Goal: Task Accomplishment & Management: Manage account settings

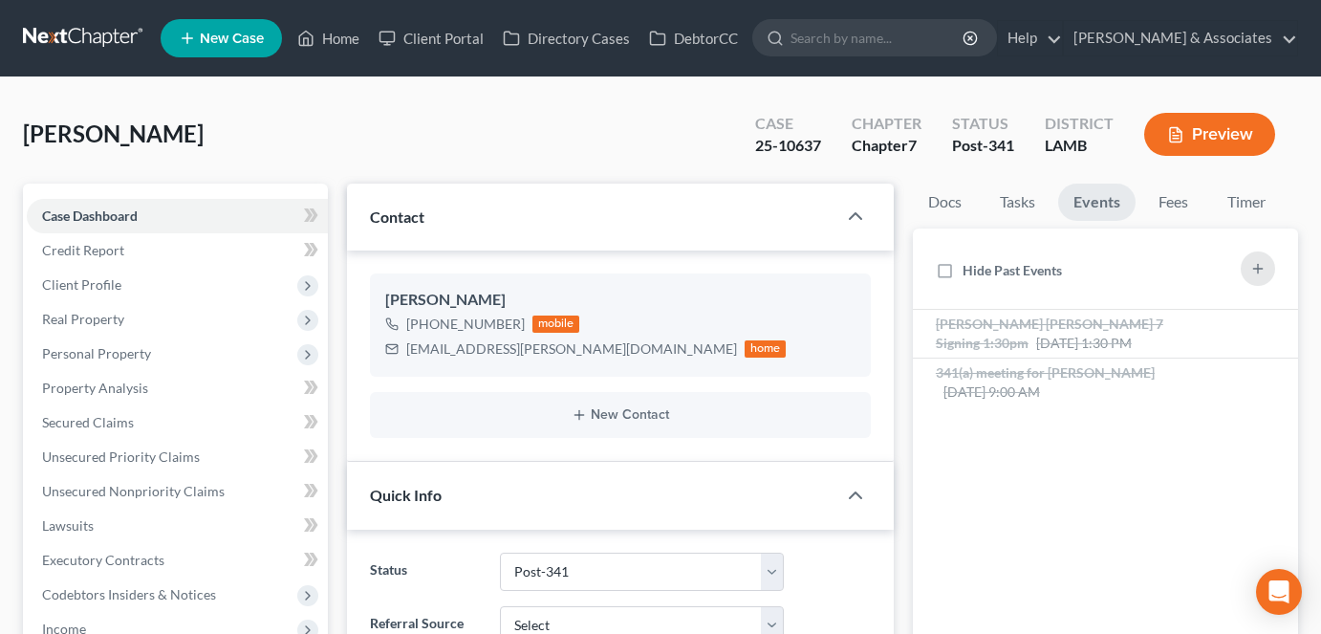
select select "19"
select select "0"
click at [336, 43] on link "Home" at bounding box center [328, 38] width 81 height 34
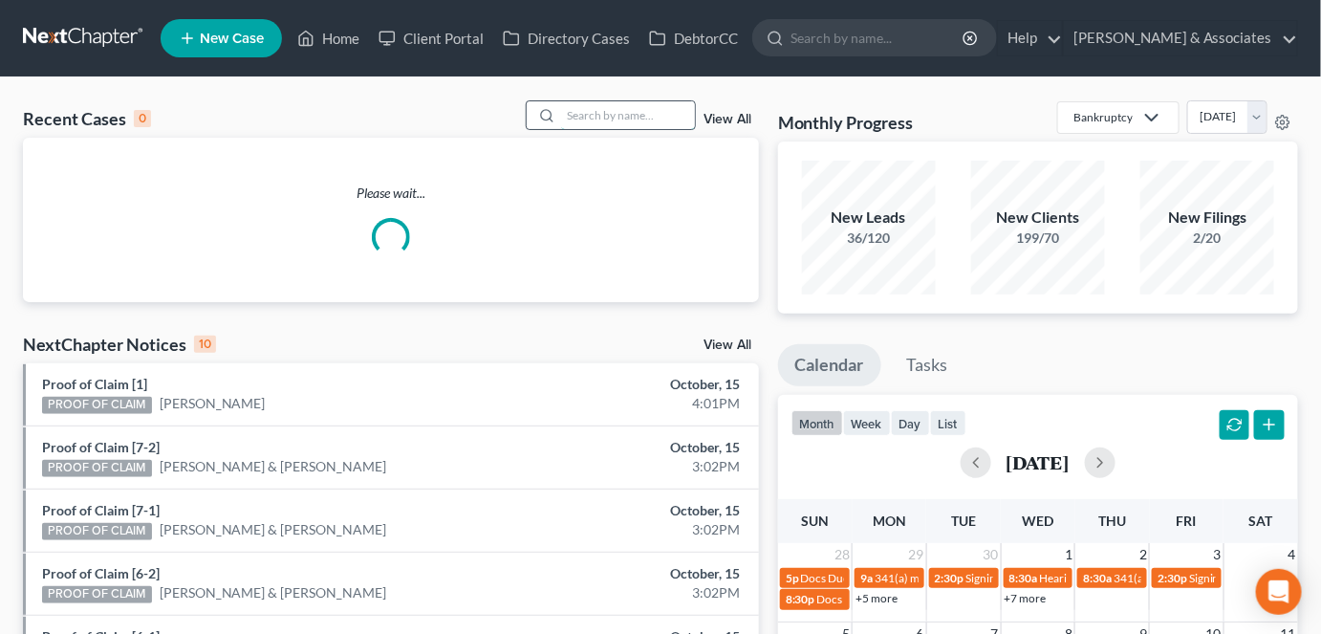
click at [609, 108] on input "search" at bounding box center [628, 115] width 134 height 28
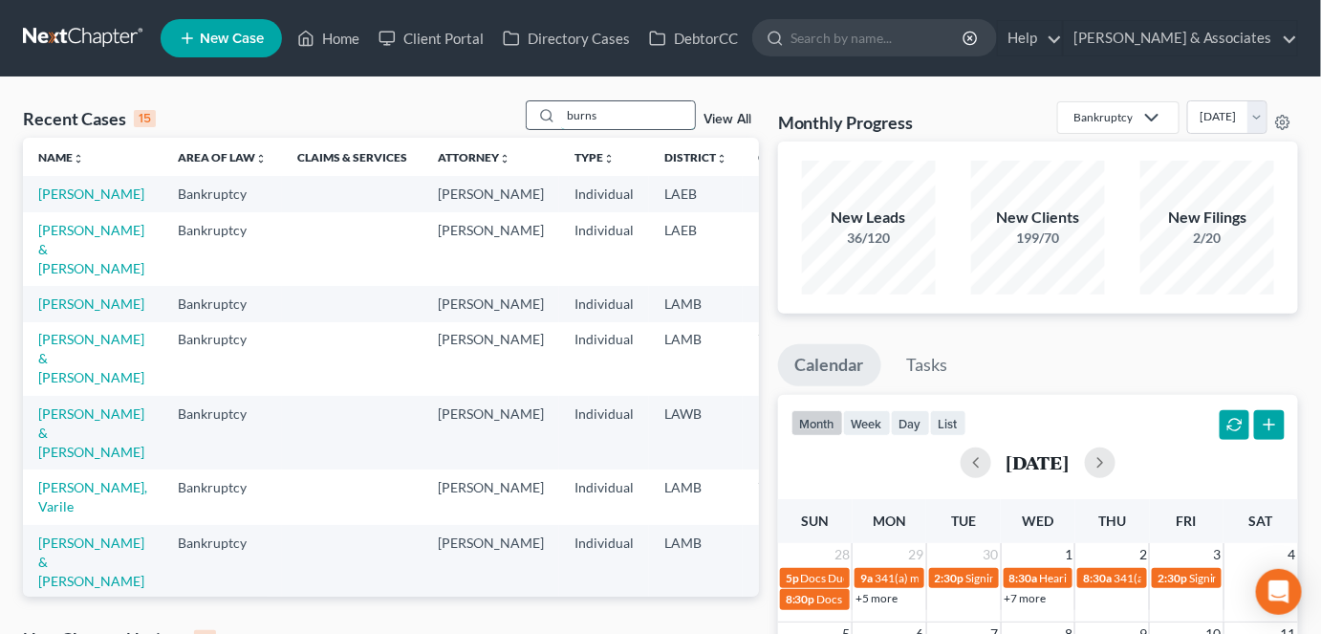
type input "burns"
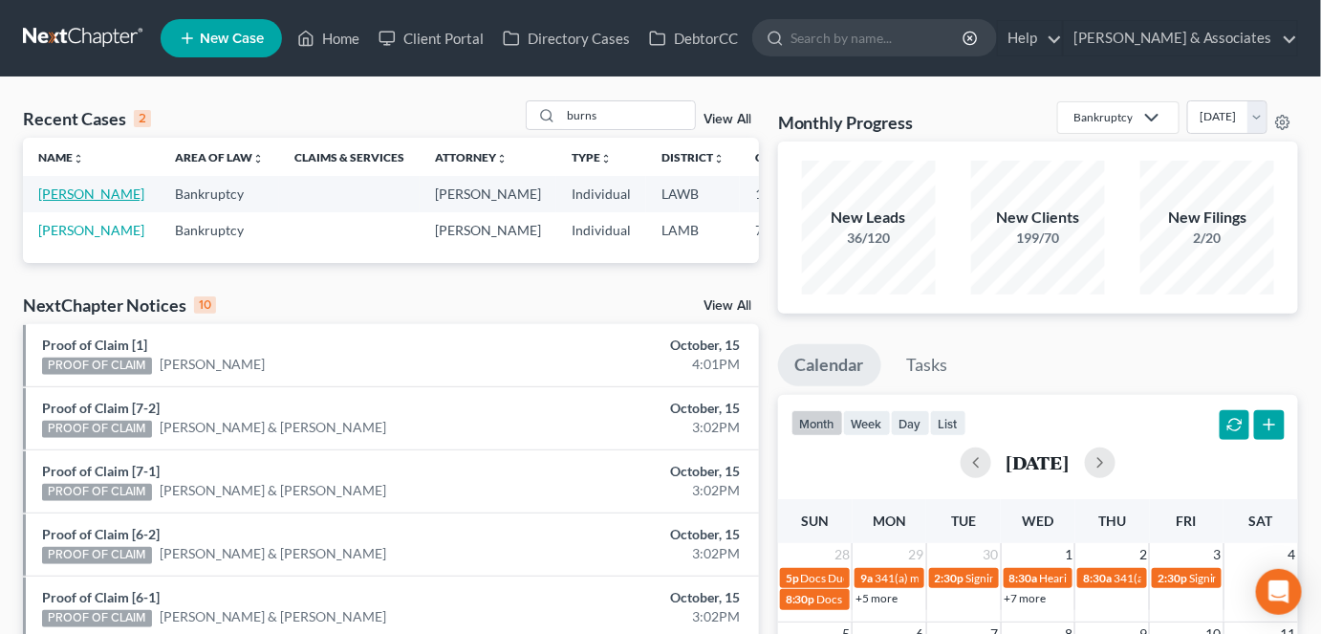
click at [58, 202] on link "[PERSON_NAME]" at bounding box center [91, 193] width 106 height 16
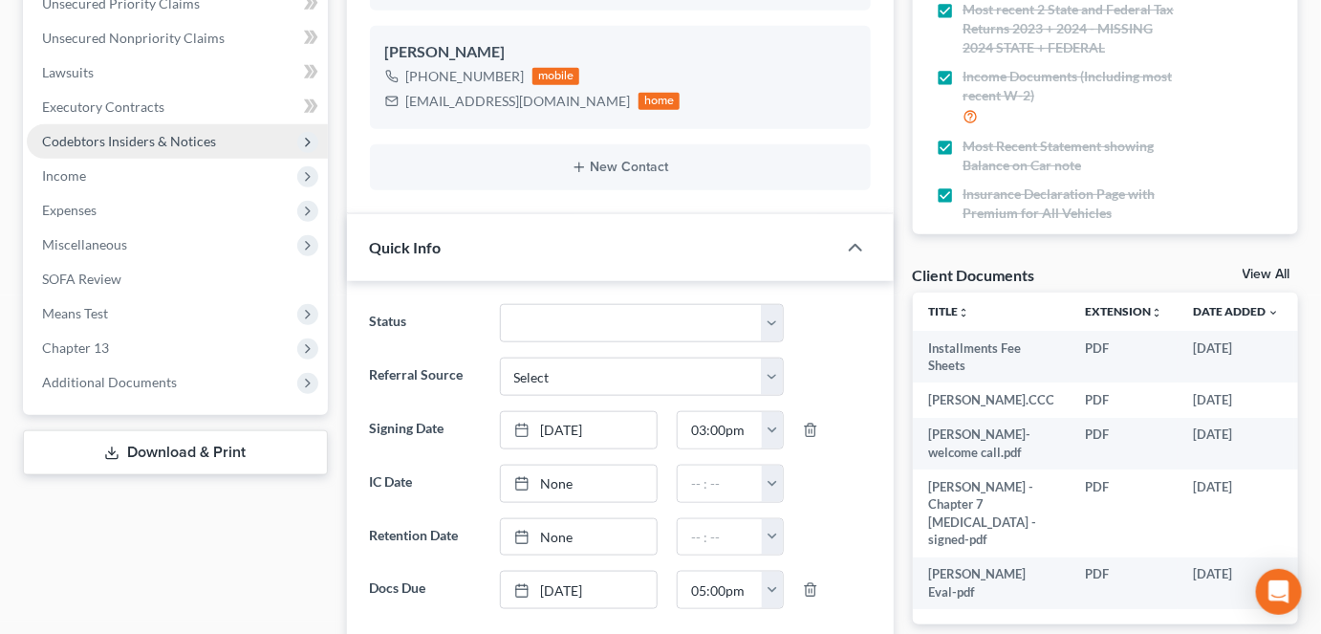
scroll to position [454, 0]
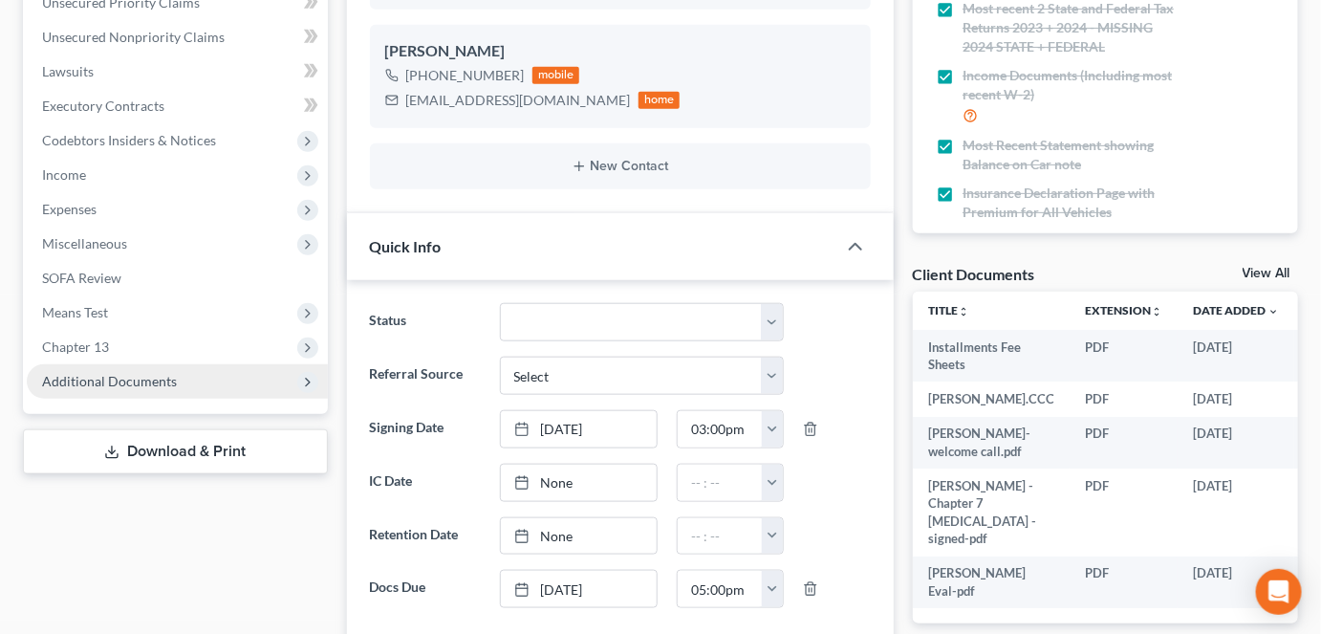
click at [205, 388] on span "Additional Documents" at bounding box center [177, 381] width 301 height 34
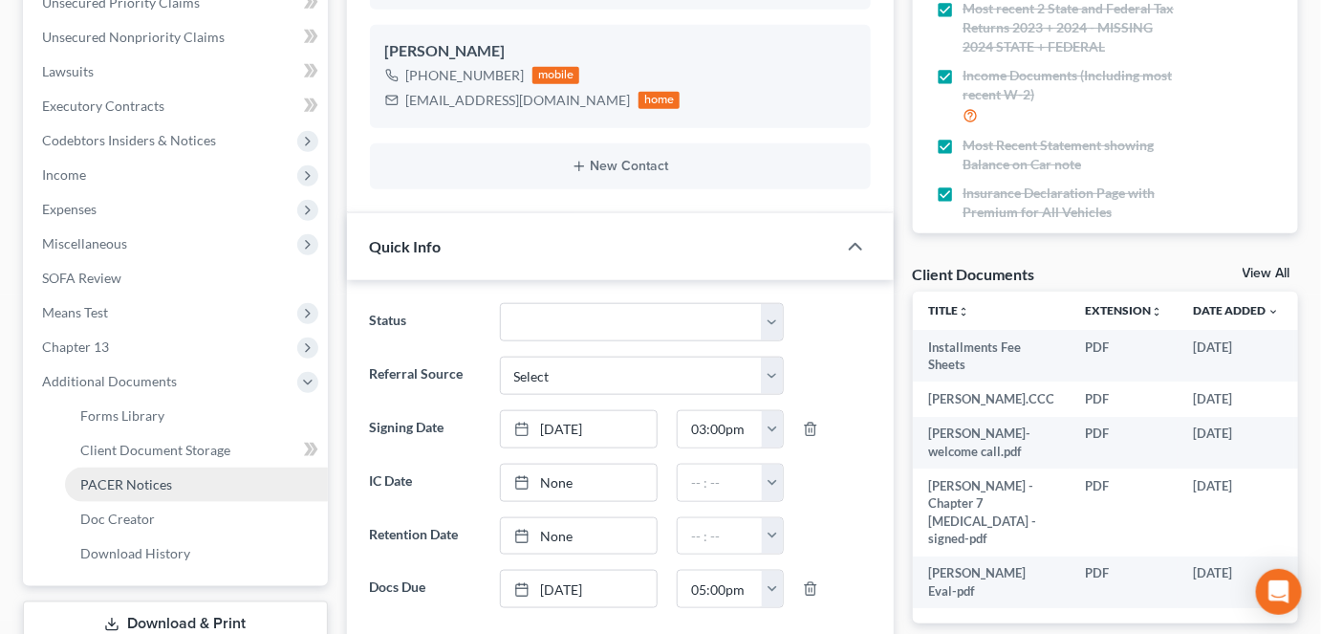
click at [162, 480] on span "PACER Notices" at bounding box center [126, 484] width 92 height 16
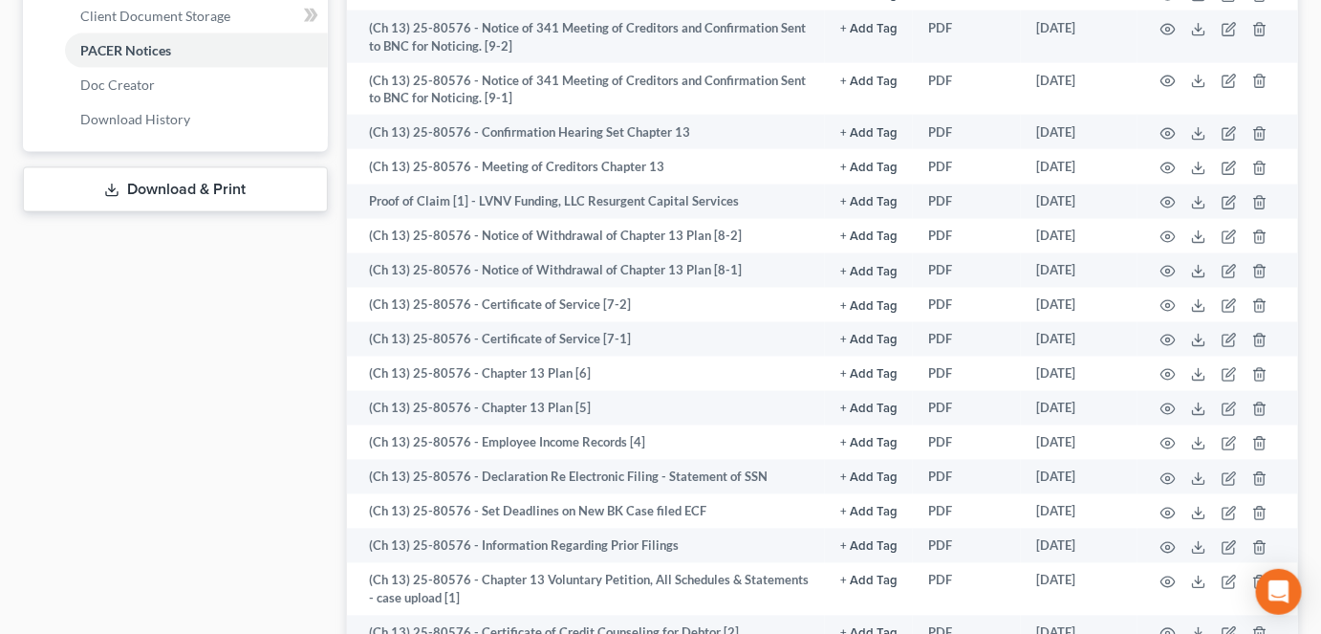
scroll to position [922, 0]
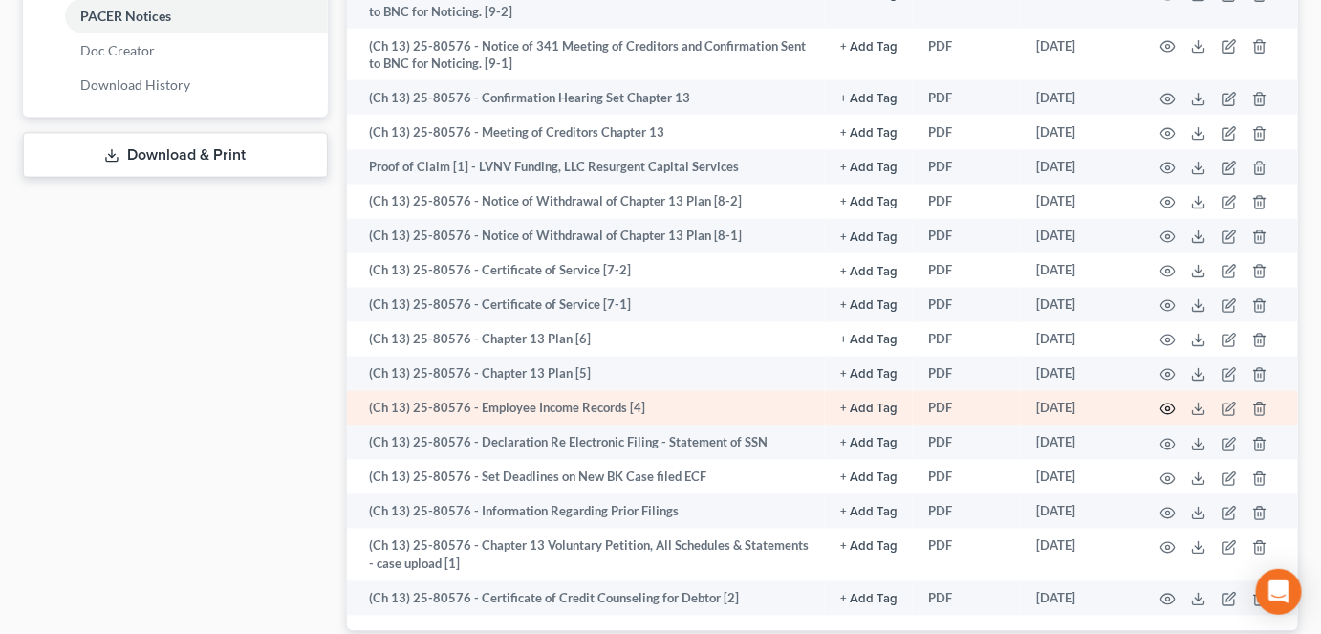
click at [1173, 401] on icon "button" at bounding box center [1167, 408] width 15 height 15
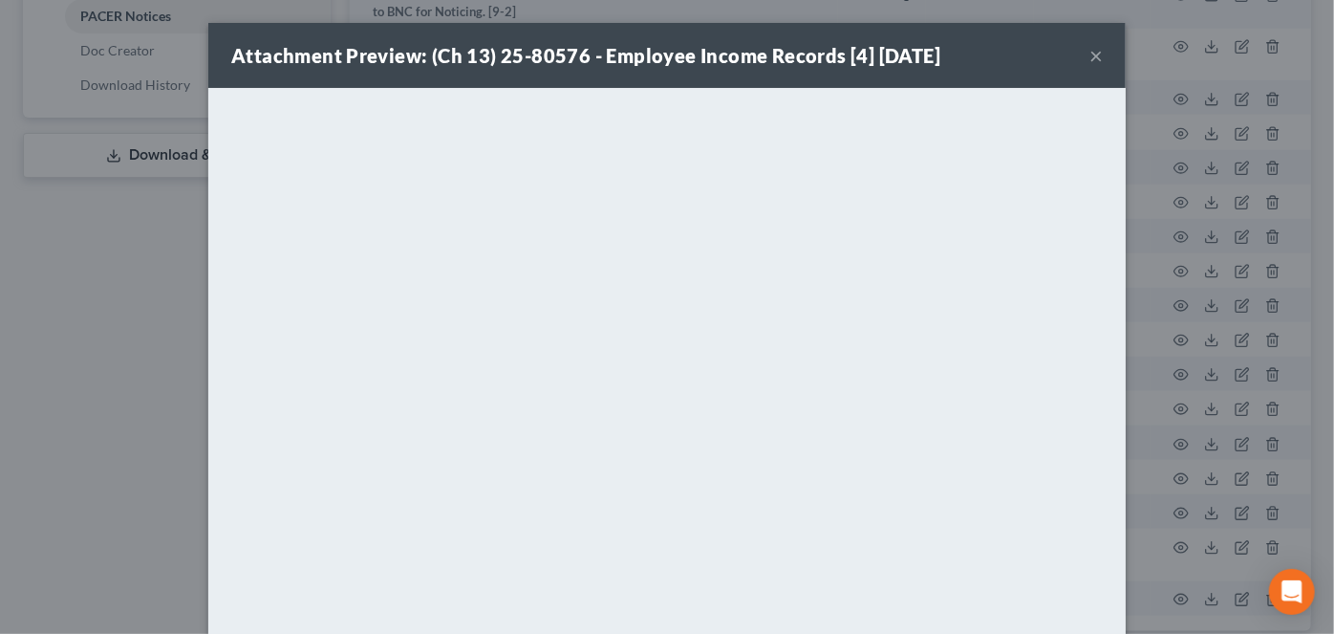
click at [1089, 56] on button "×" at bounding box center [1095, 55] width 13 height 23
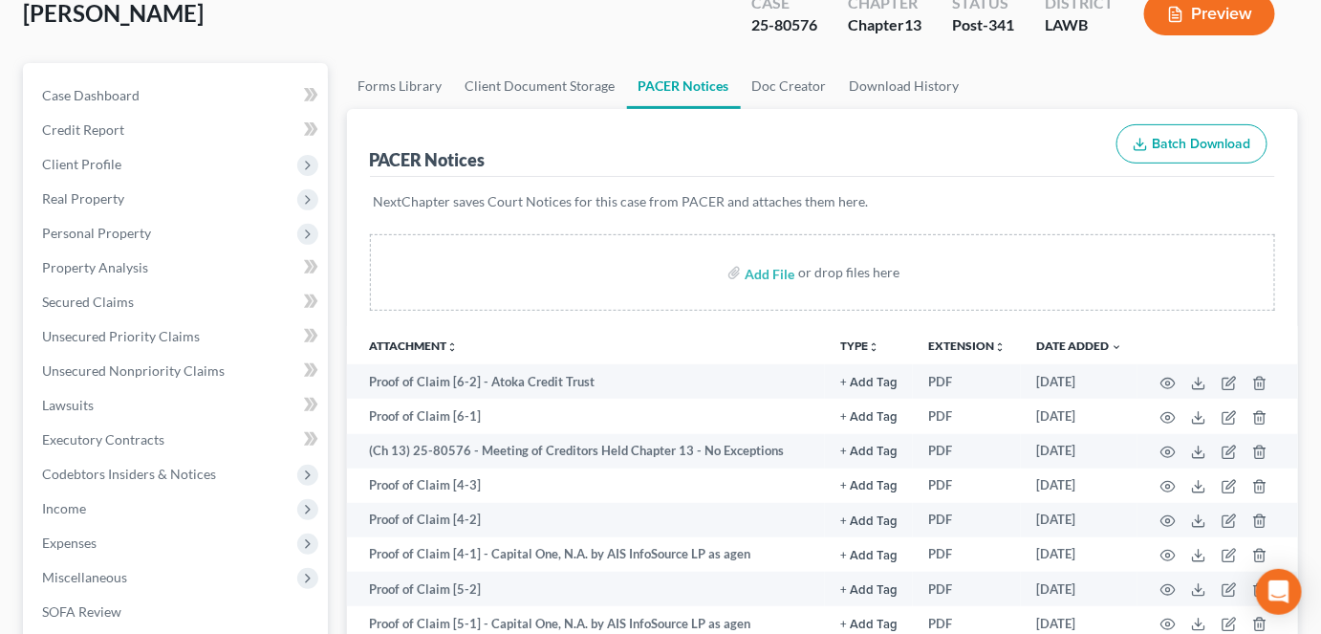
scroll to position [0, 0]
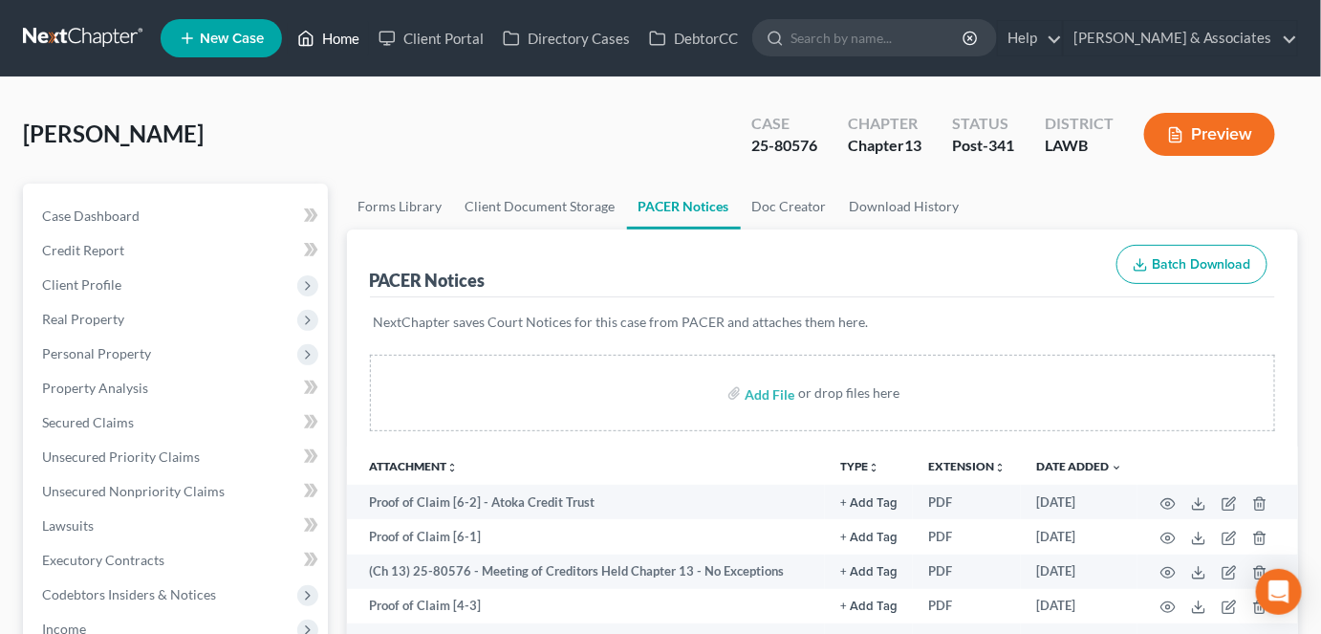
click at [326, 41] on link "Home" at bounding box center [328, 38] width 81 height 34
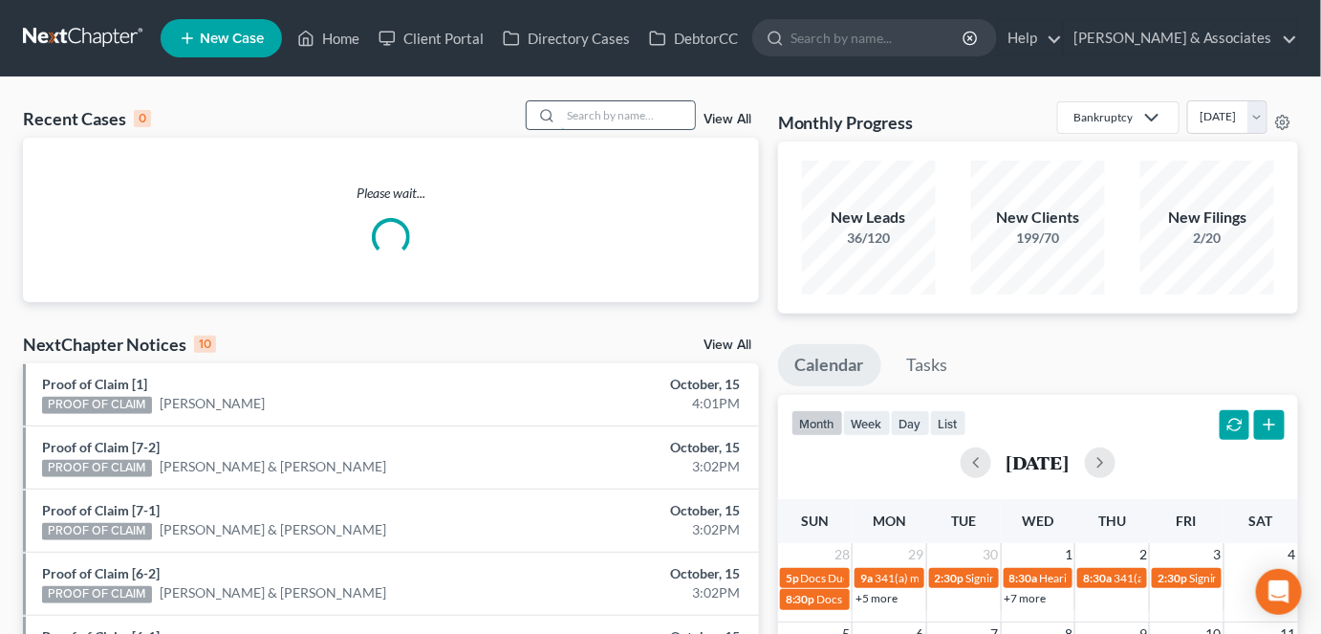
click at [633, 125] on input "search" at bounding box center [628, 115] width 134 height 28
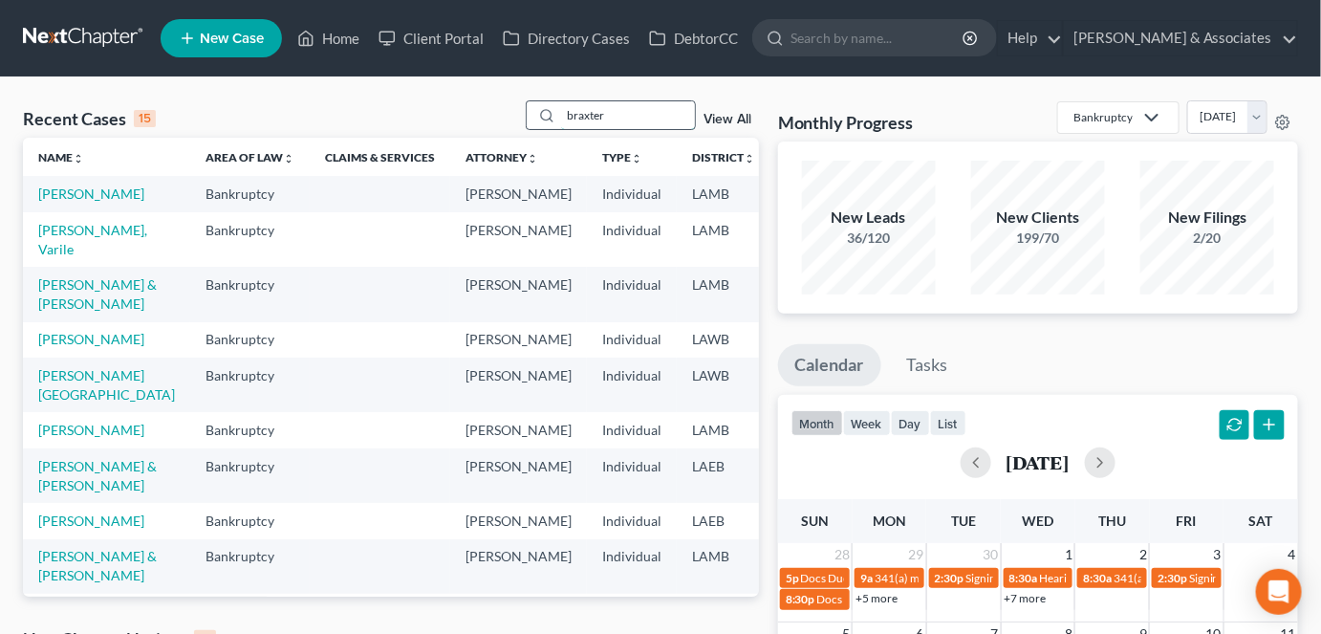
type input "braxter"
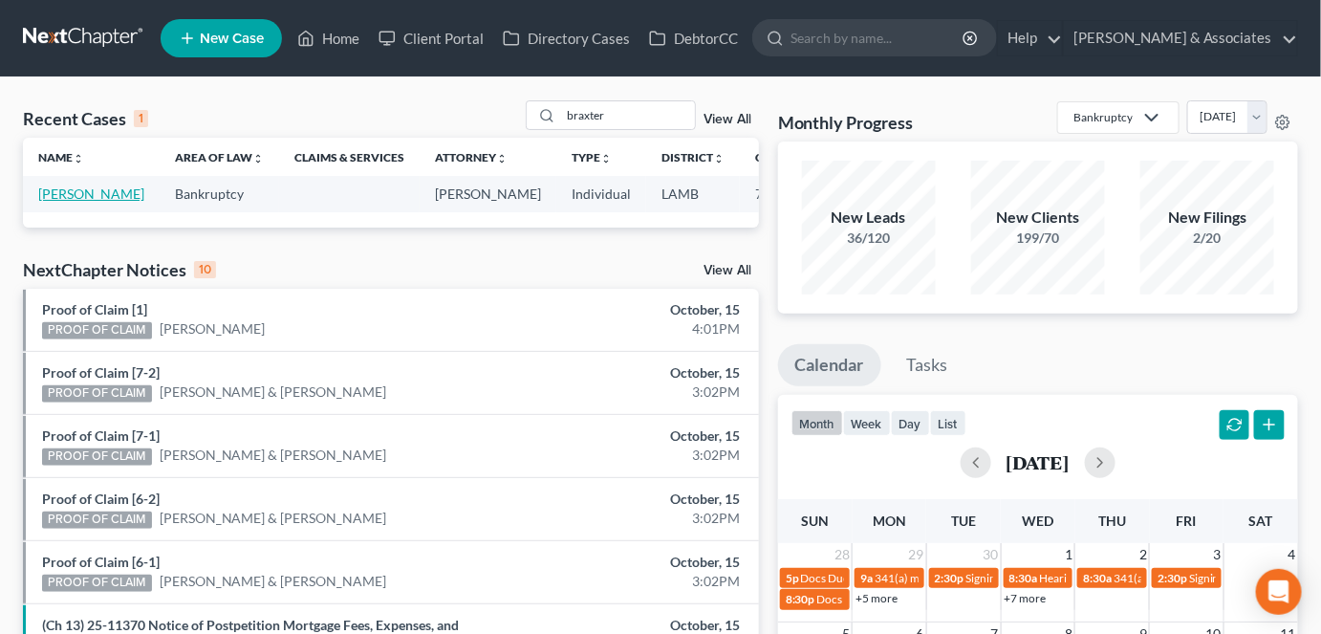
click at [74, 192] on link "[PERSON_NAME]" at bounding box center [91, 193] width 106 height 16
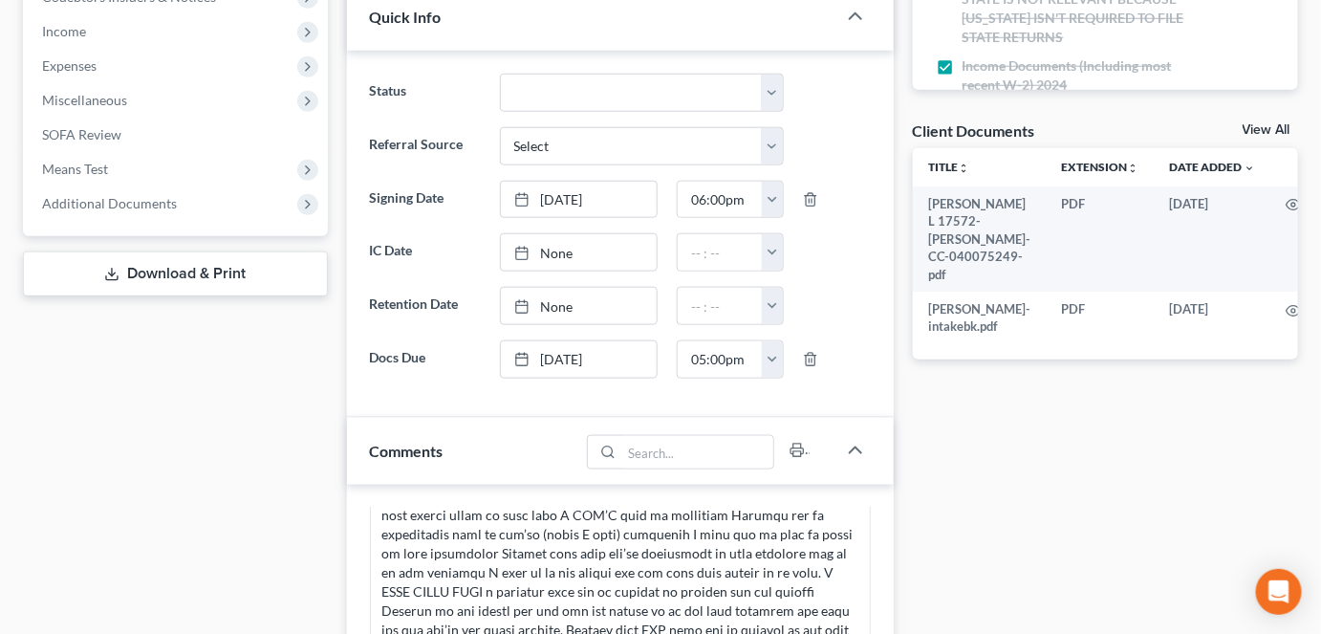
scroll to position [712, 0]
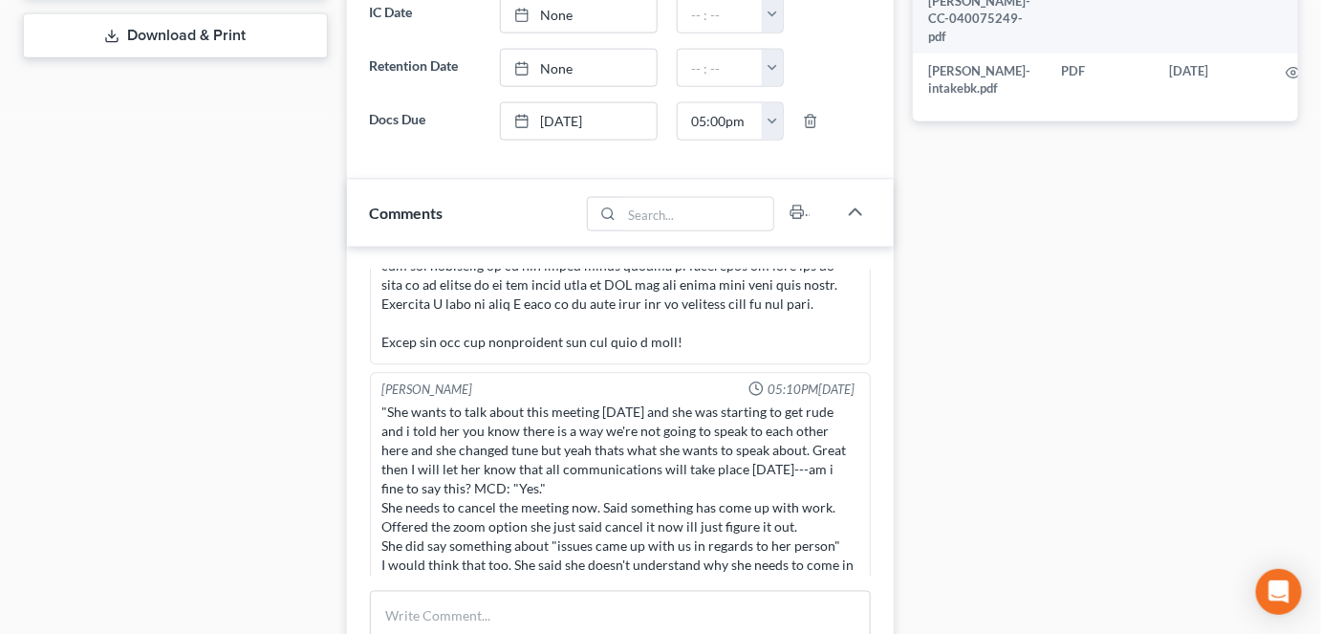
scroll to position [835, 0]
click at [594, 617] on textarea at bounding box center [620, 626] width 501 height 71
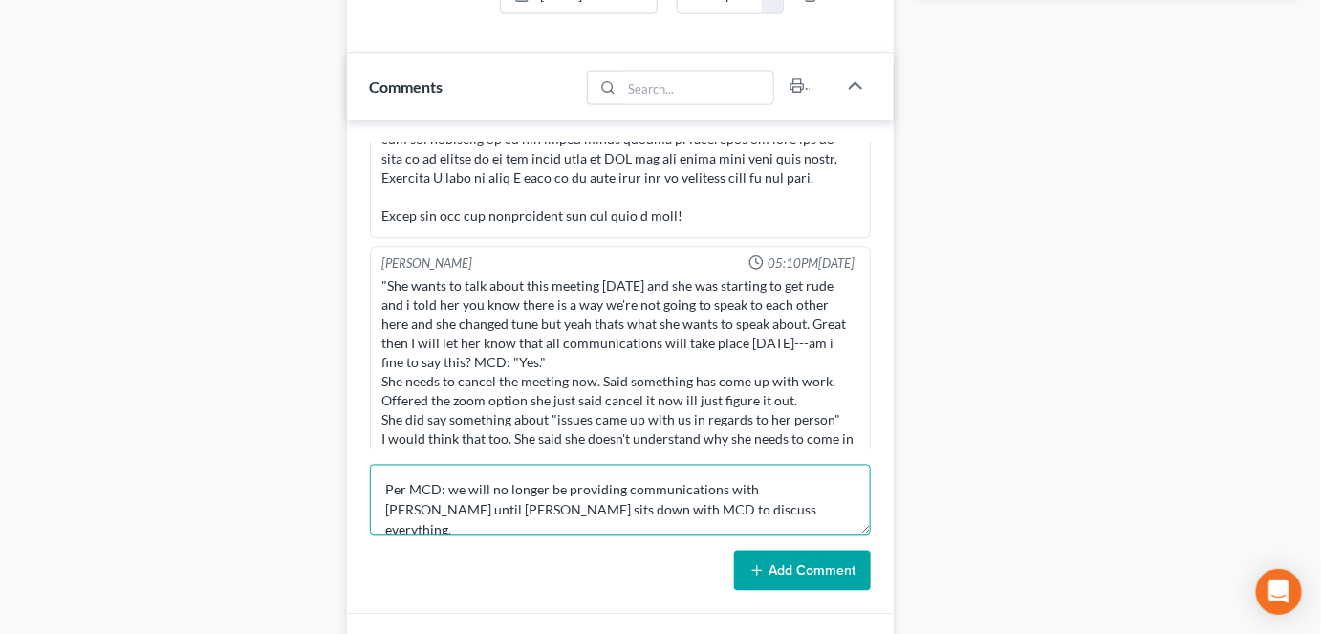
scroll to position [980, 0]
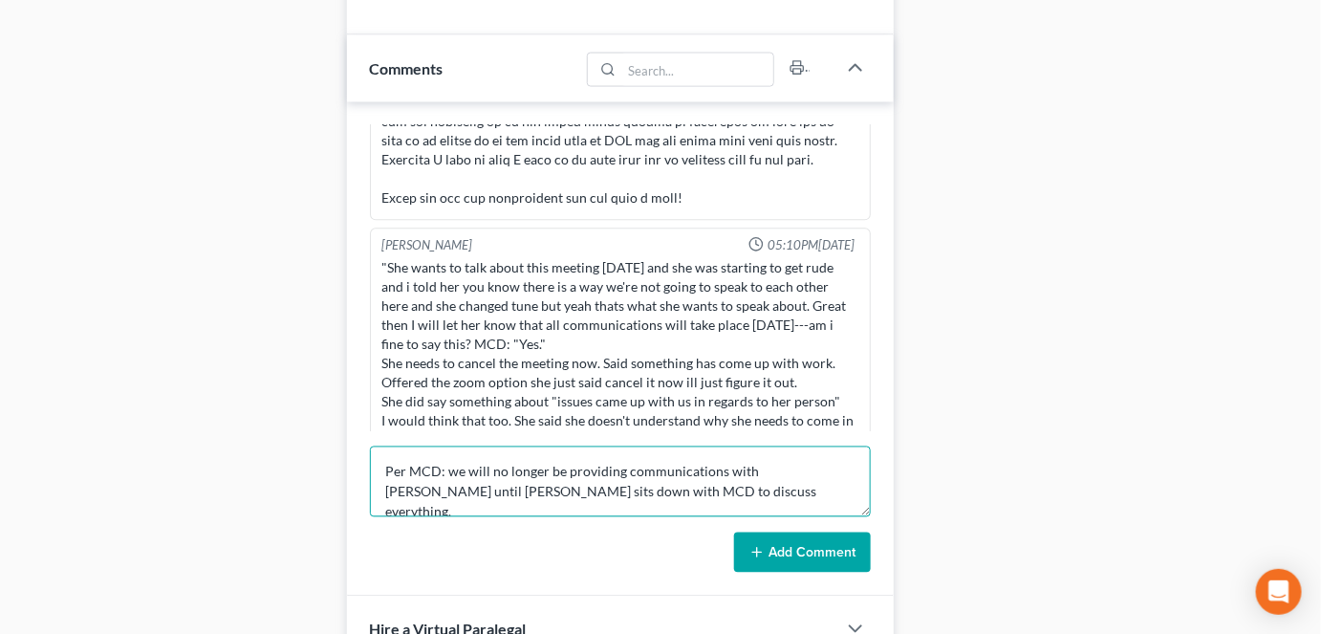
type textarea "Per MCD: we will no longer be providing communications with Lisha until Whitney…"
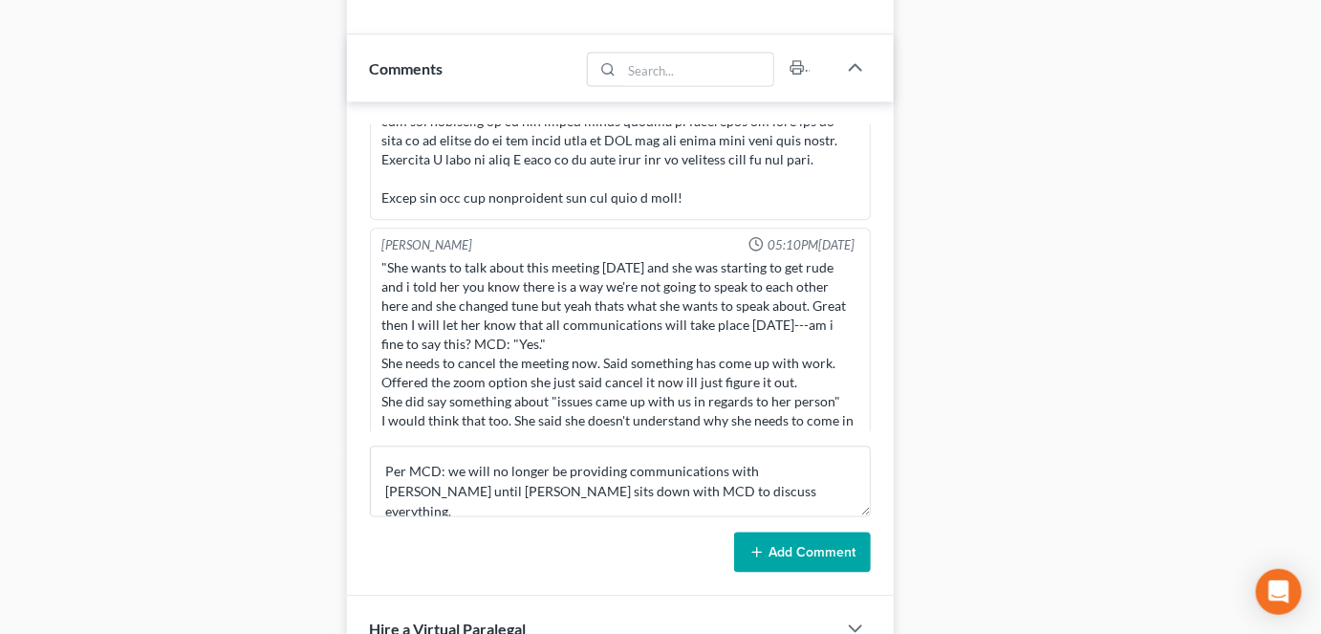
click at [792, 548] on button "Add Comment" at bounding box center [802, 552] width 137 height 40
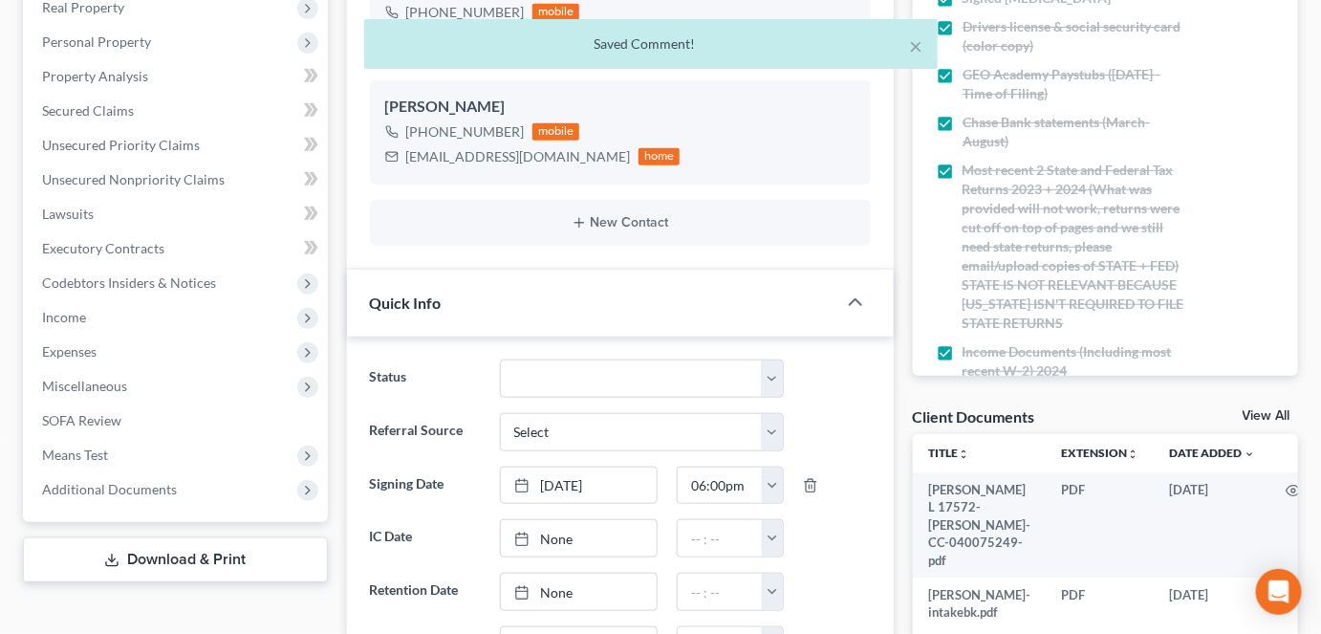
scroll to position [155, 0]
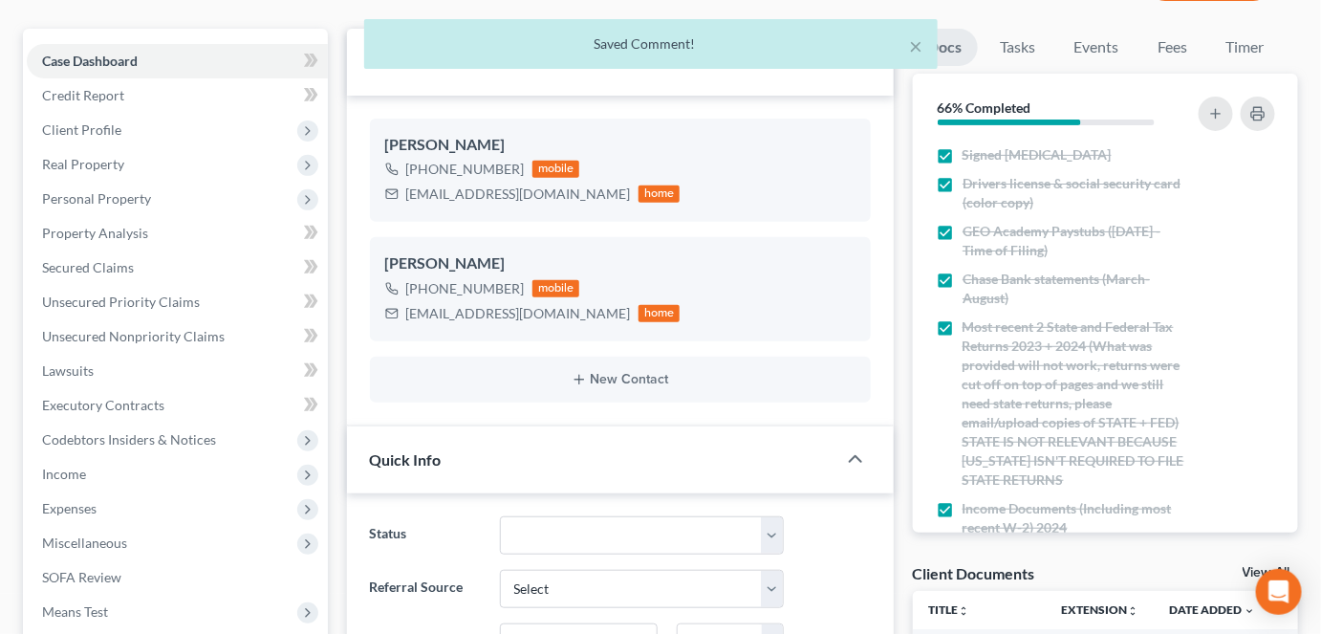
click at [1101, 46] on div "× Saved Comment!" at bounding box center [650, 48] width 1321 height 59
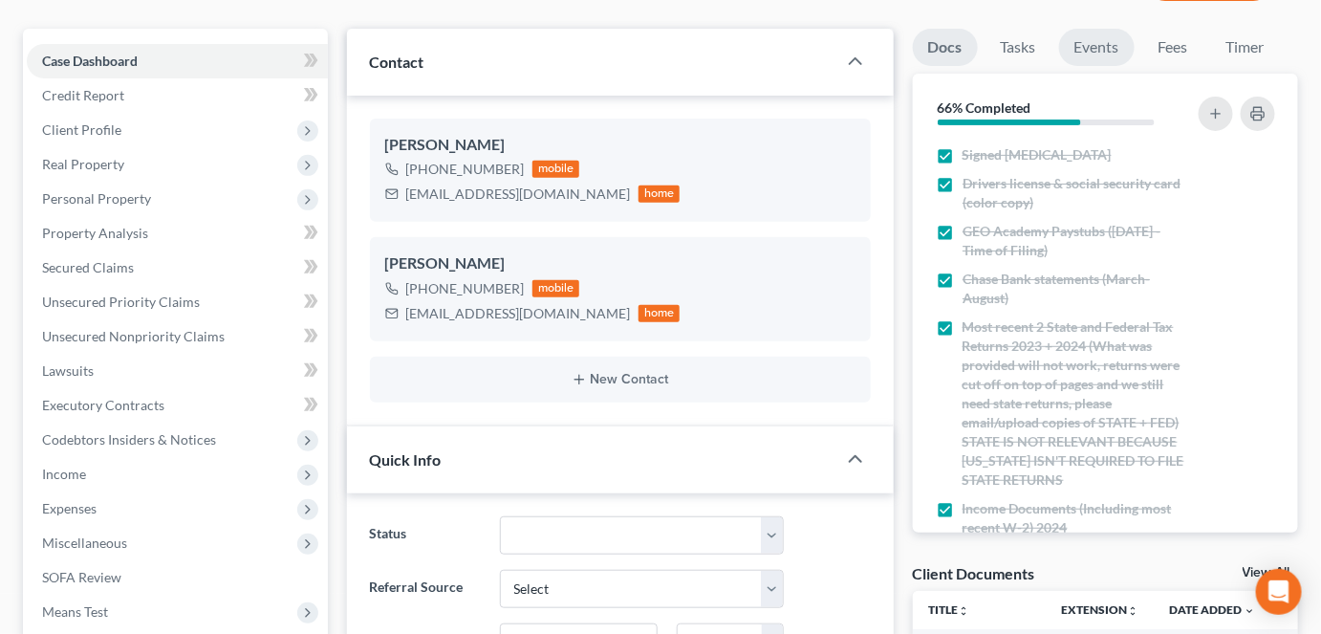
click at [1093, 44] on link "Events" at bounding box center [1096, 47] width 75 height 37
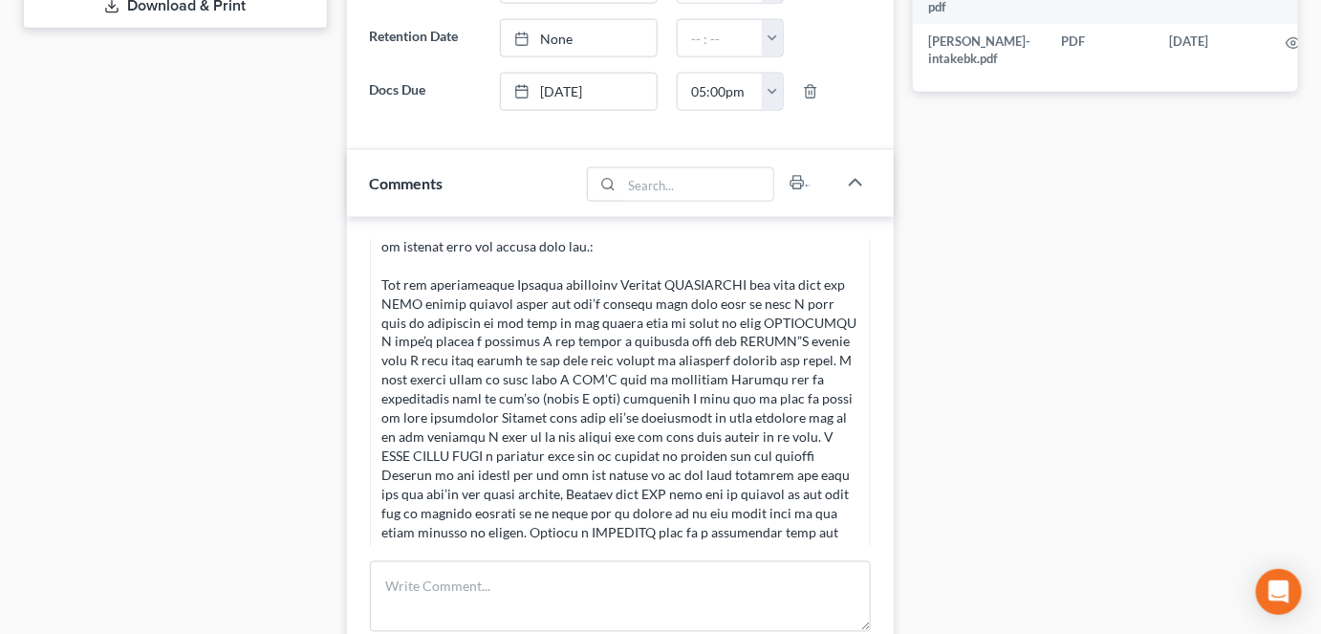
scroll to position [3976, 0]
